Goal: Navigation & Orientation: Find specific page/section

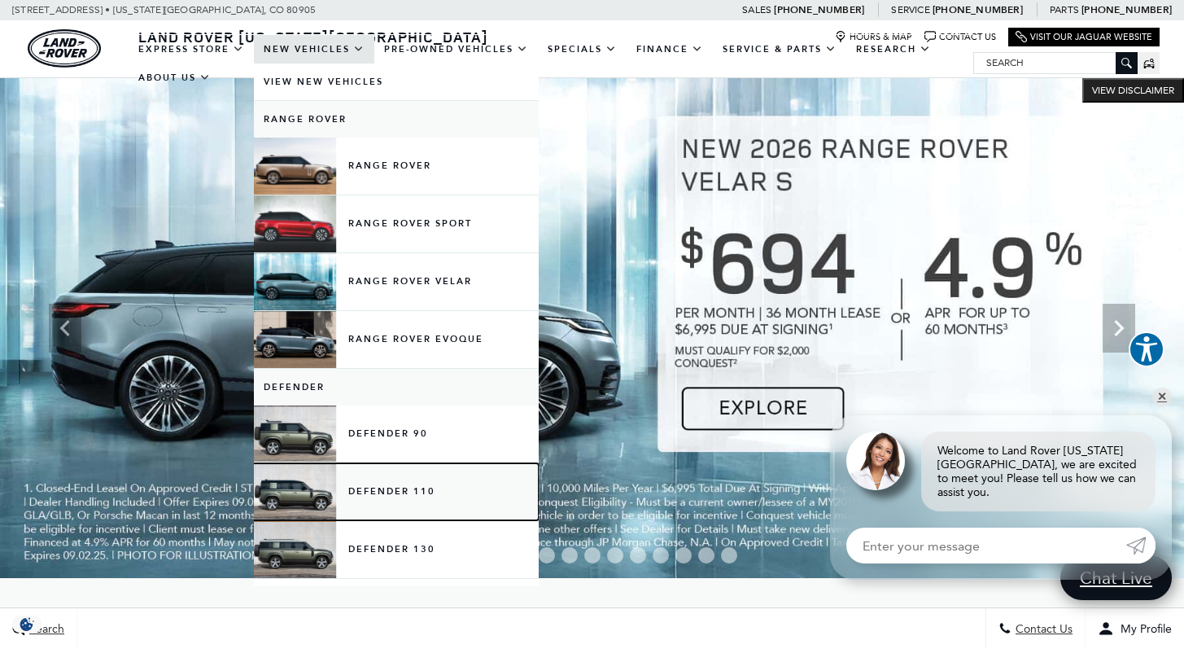
click at [372, 491] on link "Defender 110" at bounding box center [396, 491] width 285 height 57
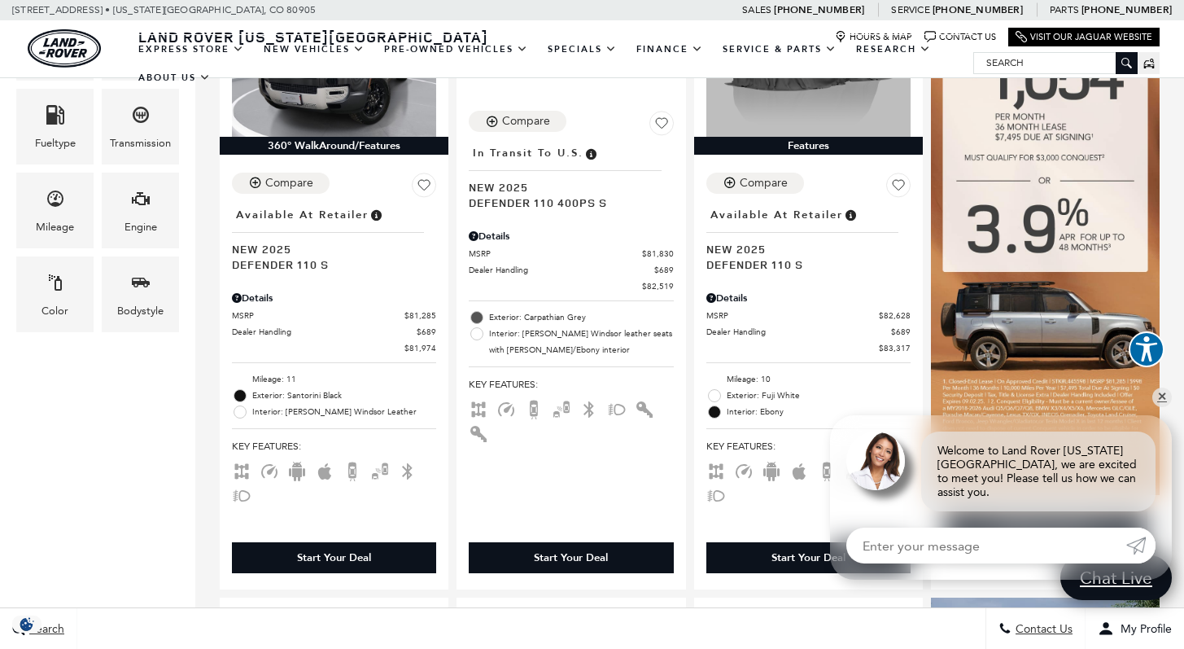
scroll to position [489, 0]
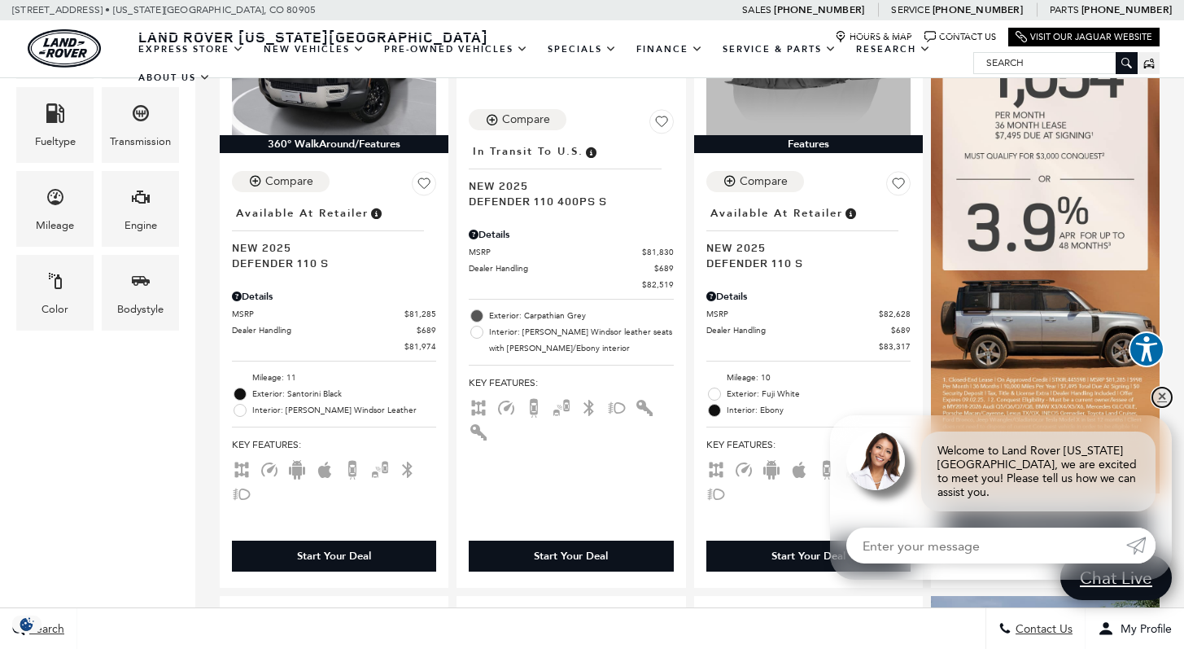
click at [1160, 407] on link "✕" at bounding box center [1162, 397] width 20 height 20
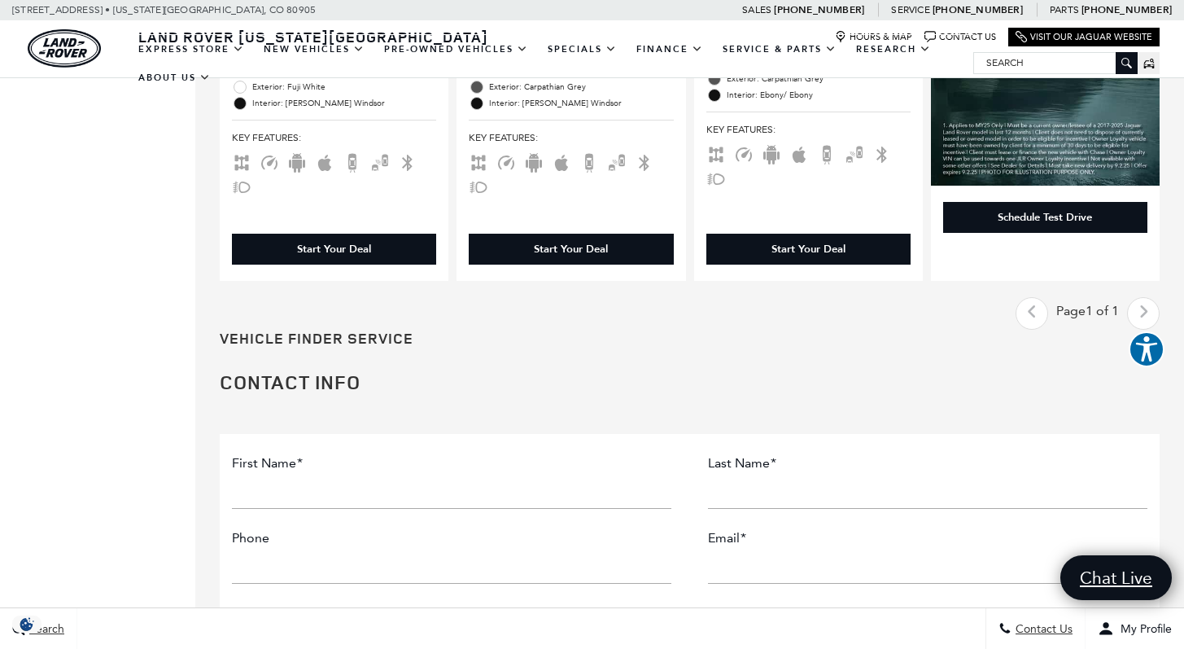
scroll to position [2052, 0]
